Goal: Navigation & Orientation: Find specific page/section

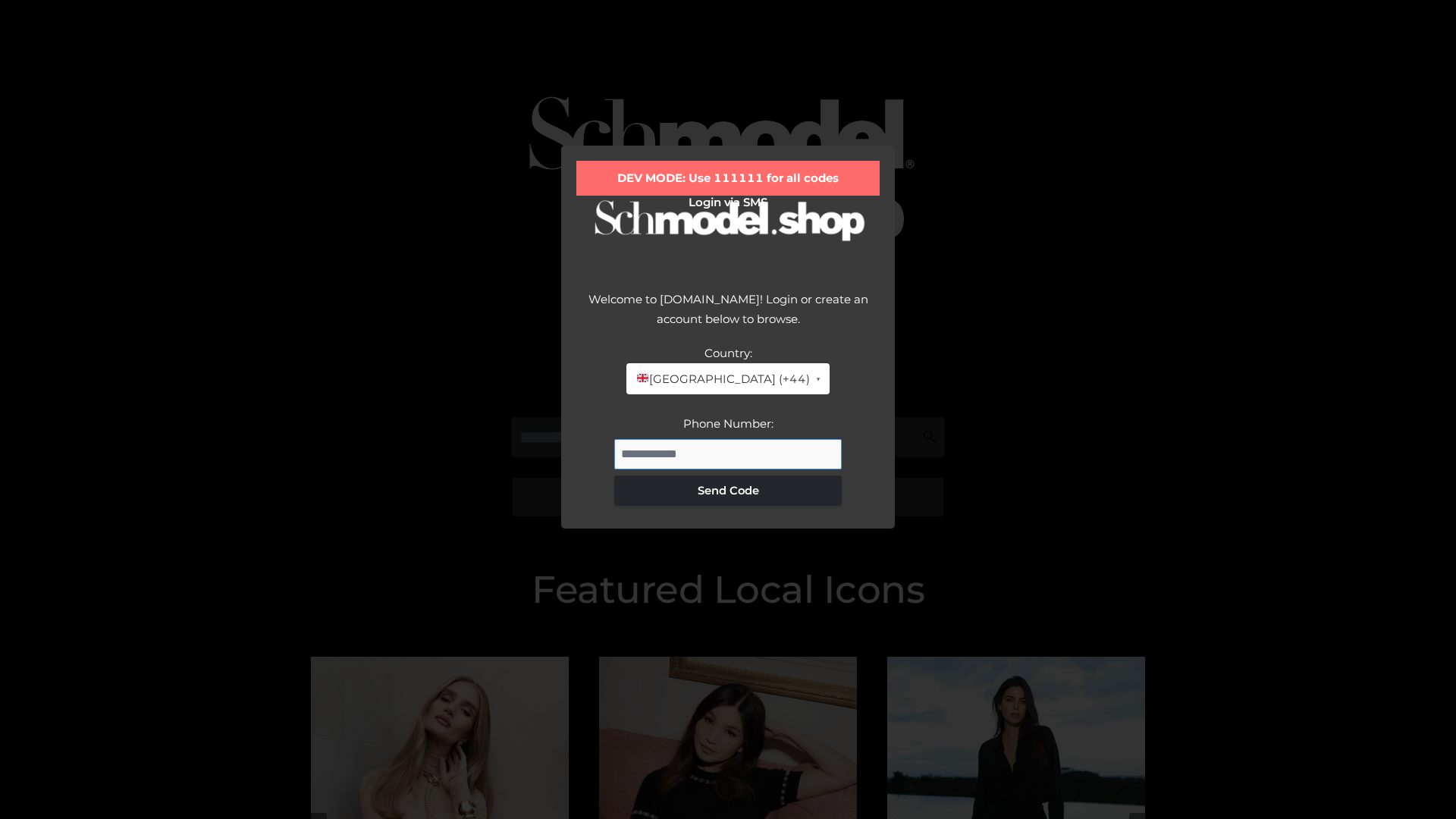
click at [728, 453] on input "Phone Number:" at bounding box center [728, 454] width 227 height 30
type input "**********"
click at [728, 490] on button "Send Code" at bounding box center [728, 490] width 227 height 30
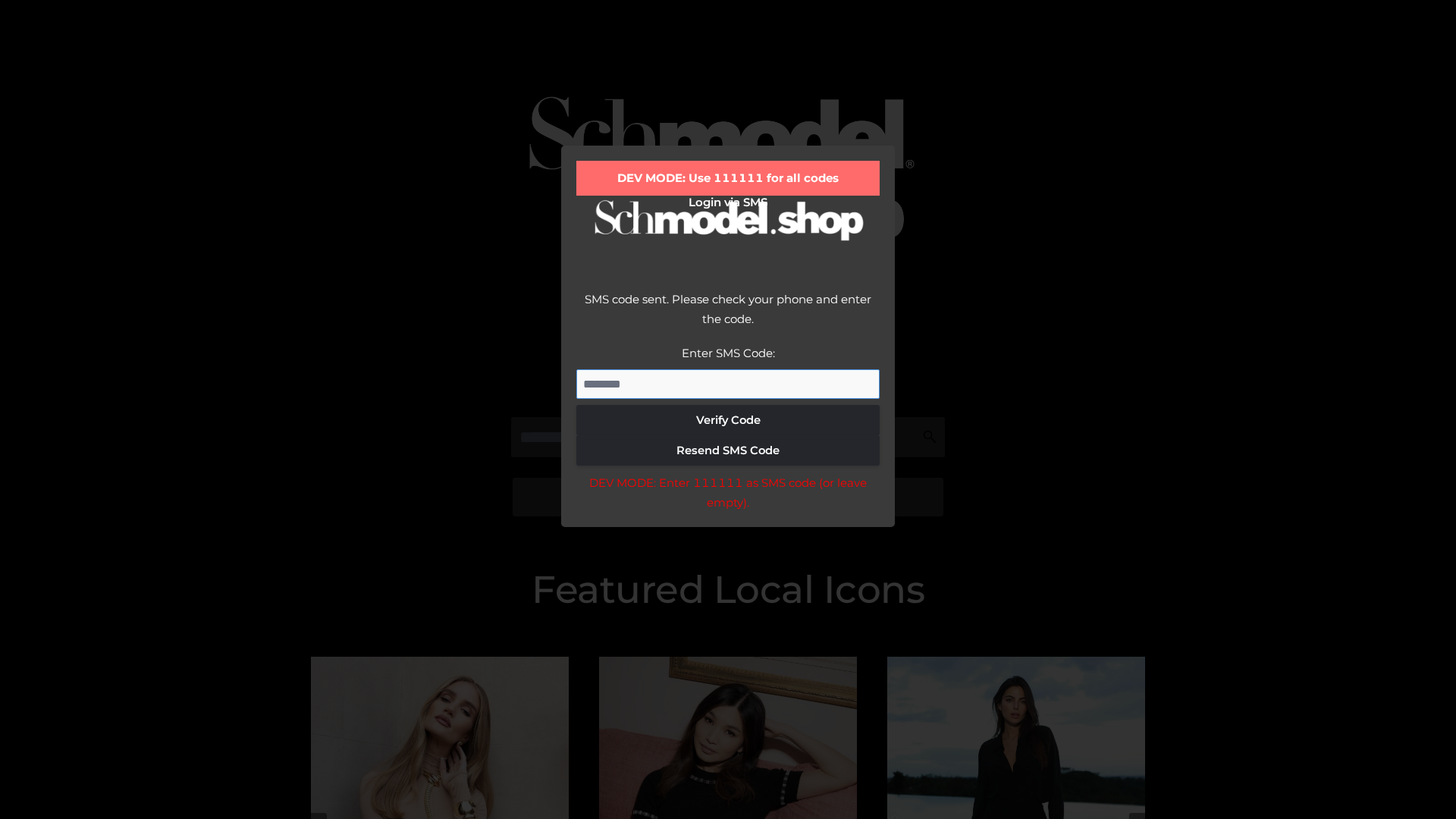
click at [728, 384] on input "Enter SMS Code:" at bounding box center [728, 384] width 303 height 30
type input "******"
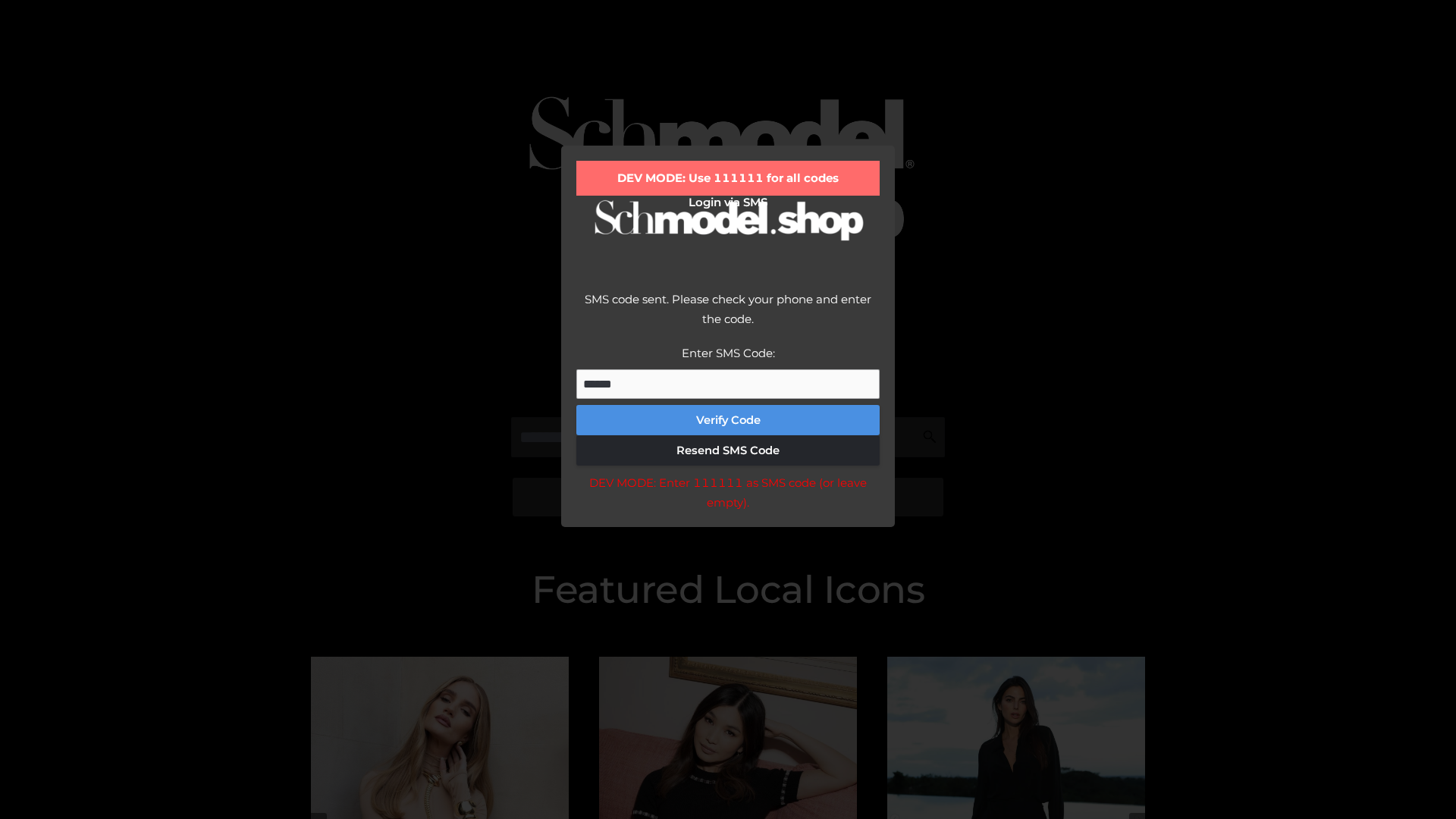
click at [728, 420] on button "Verify Code" at bounding box center [728, 420] width 303 height 30
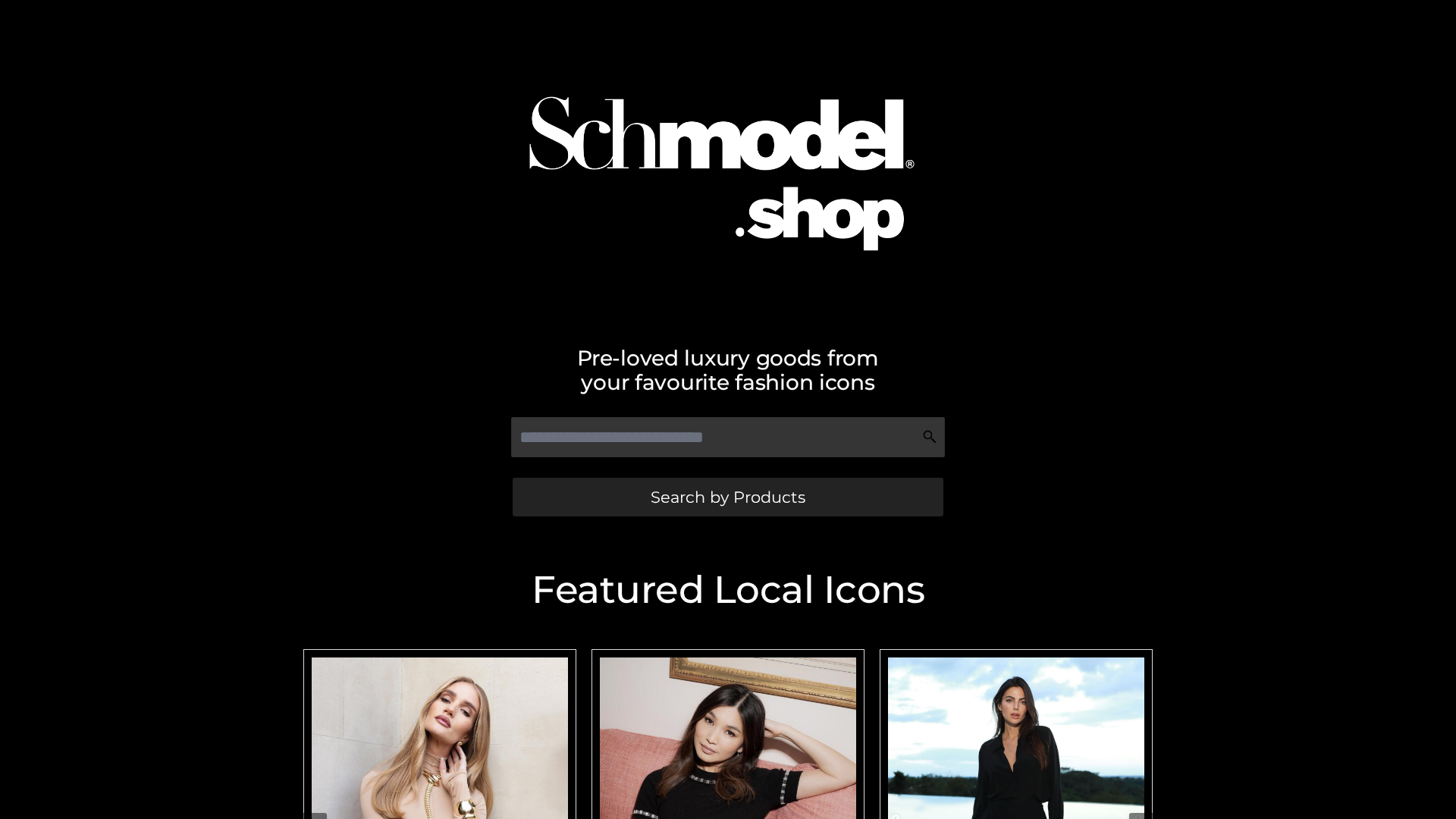
click at [727, 497] on span "Search by Products" at bounding box center [728, 497] width 155 height 16
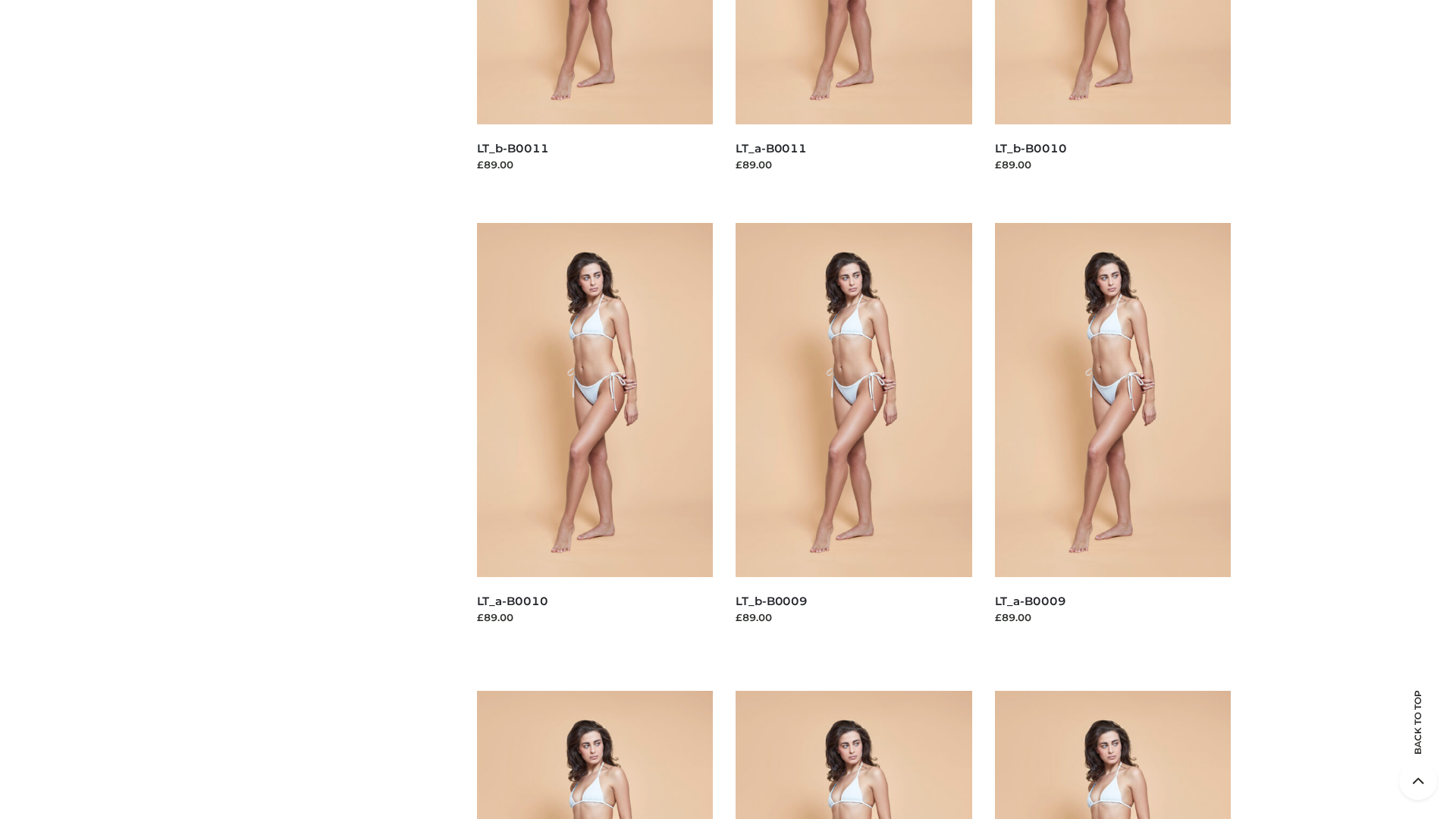
scroll to position [3997, 0]
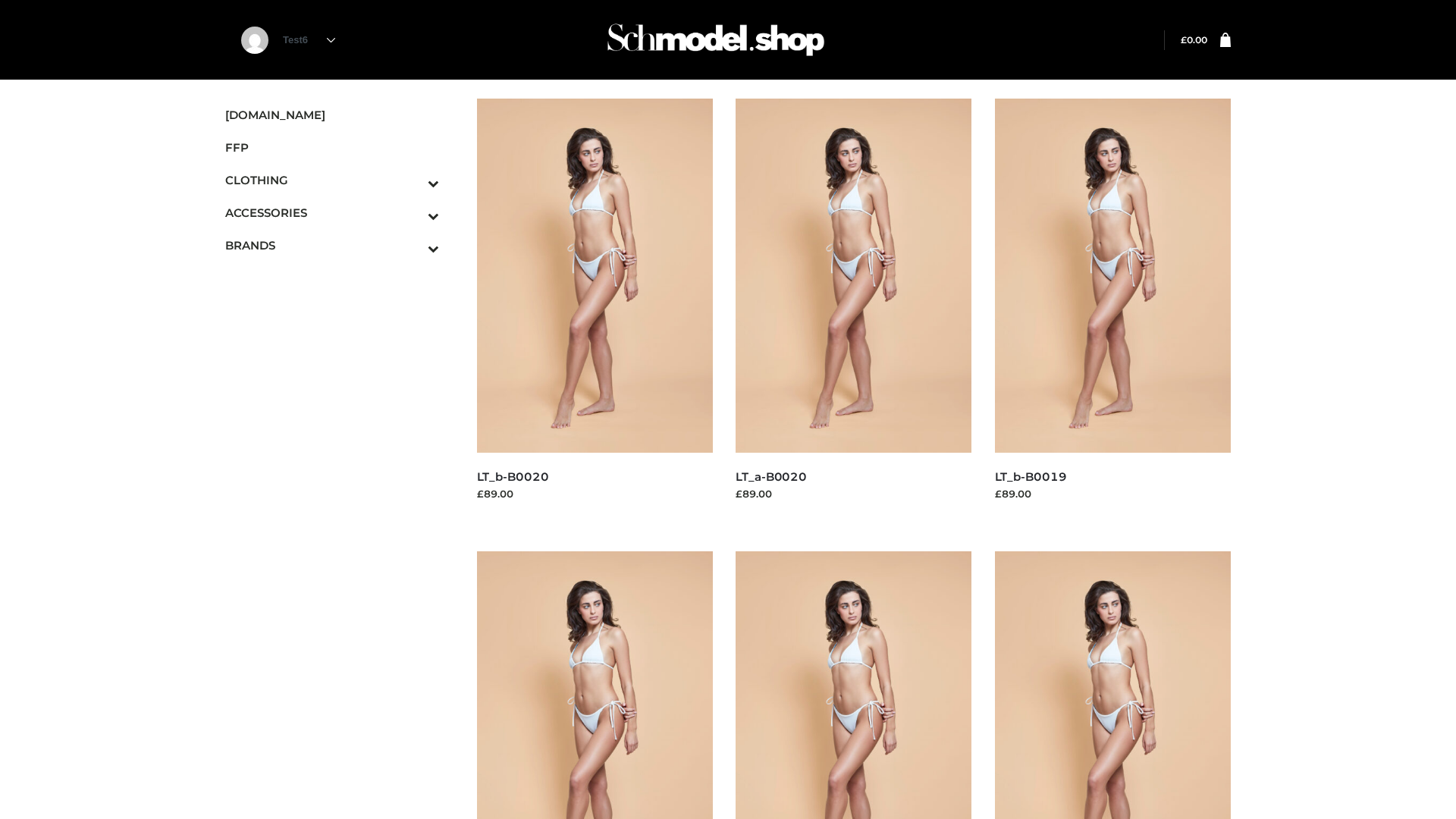
scroll to position [1235, 0]
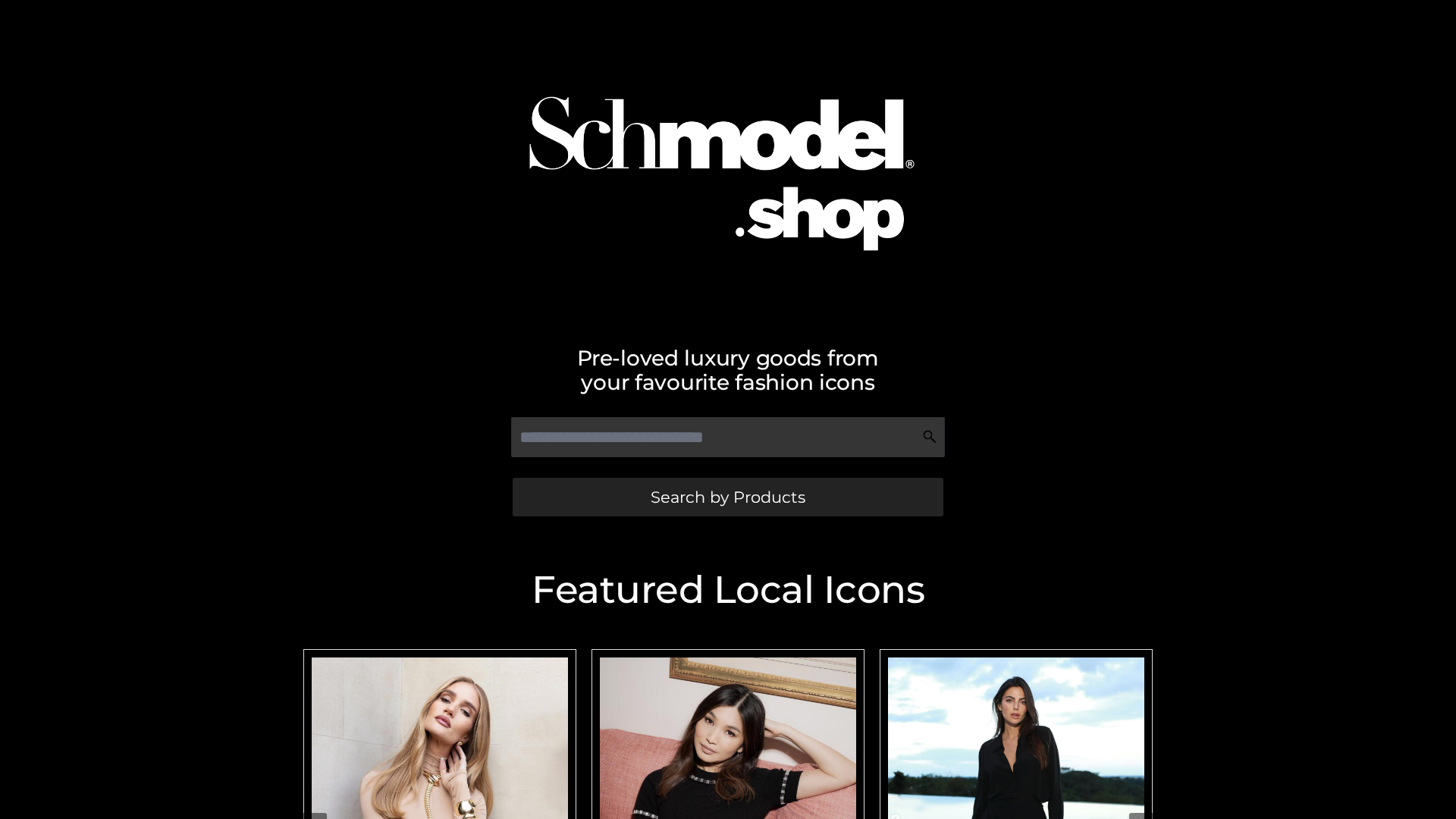
click at [727, 497] on span "Search by Products" at bounding box center [728, 497] width 155 height 16
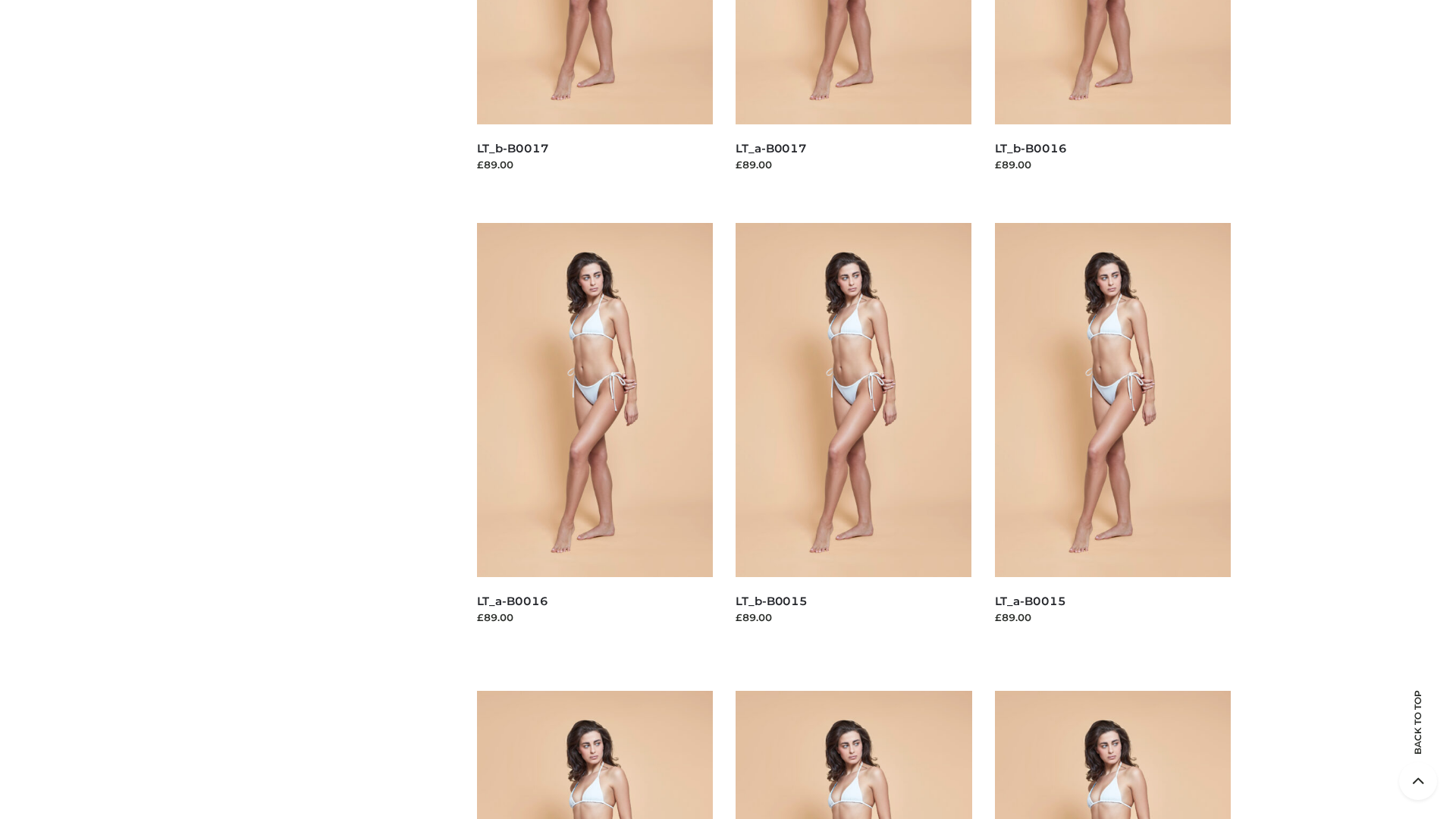
scroll to position [2155, 0]
